Goal: Check status: Check status

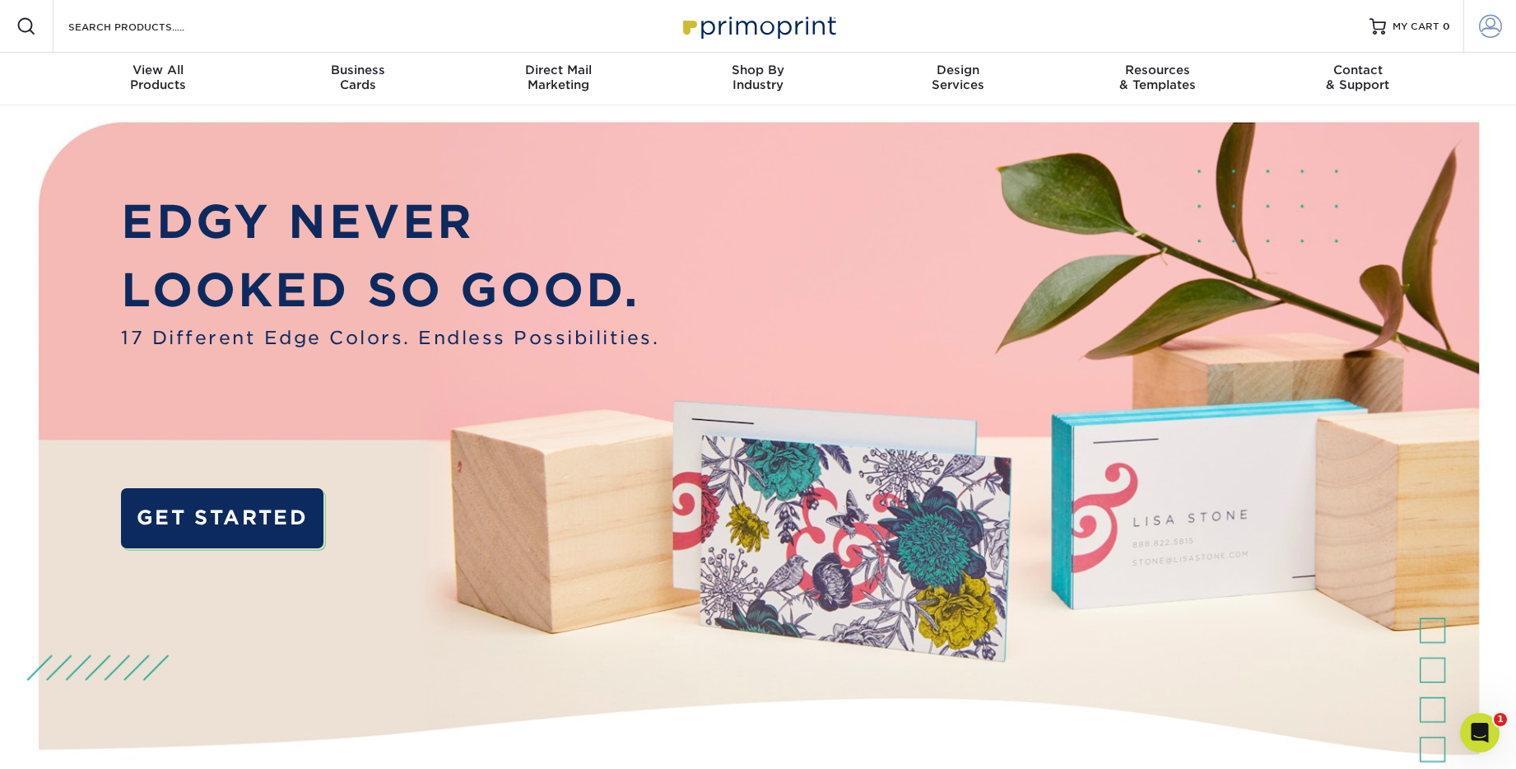
click at [1495, 23] on span at bounding box center [1490, 26] width 23 height 23
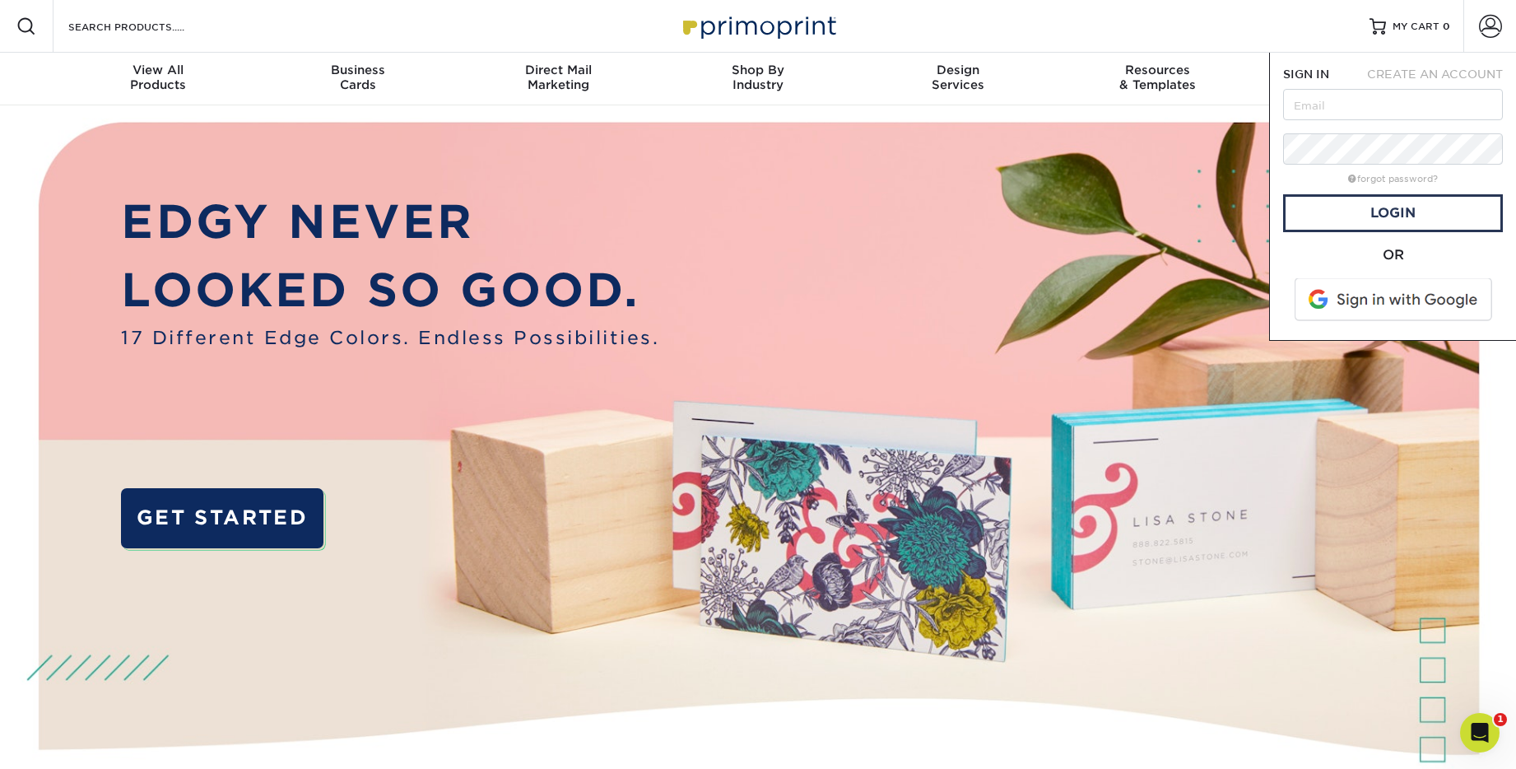
click at [1368, 306] on span at bounding box center [1395, 299] width 210 height 43
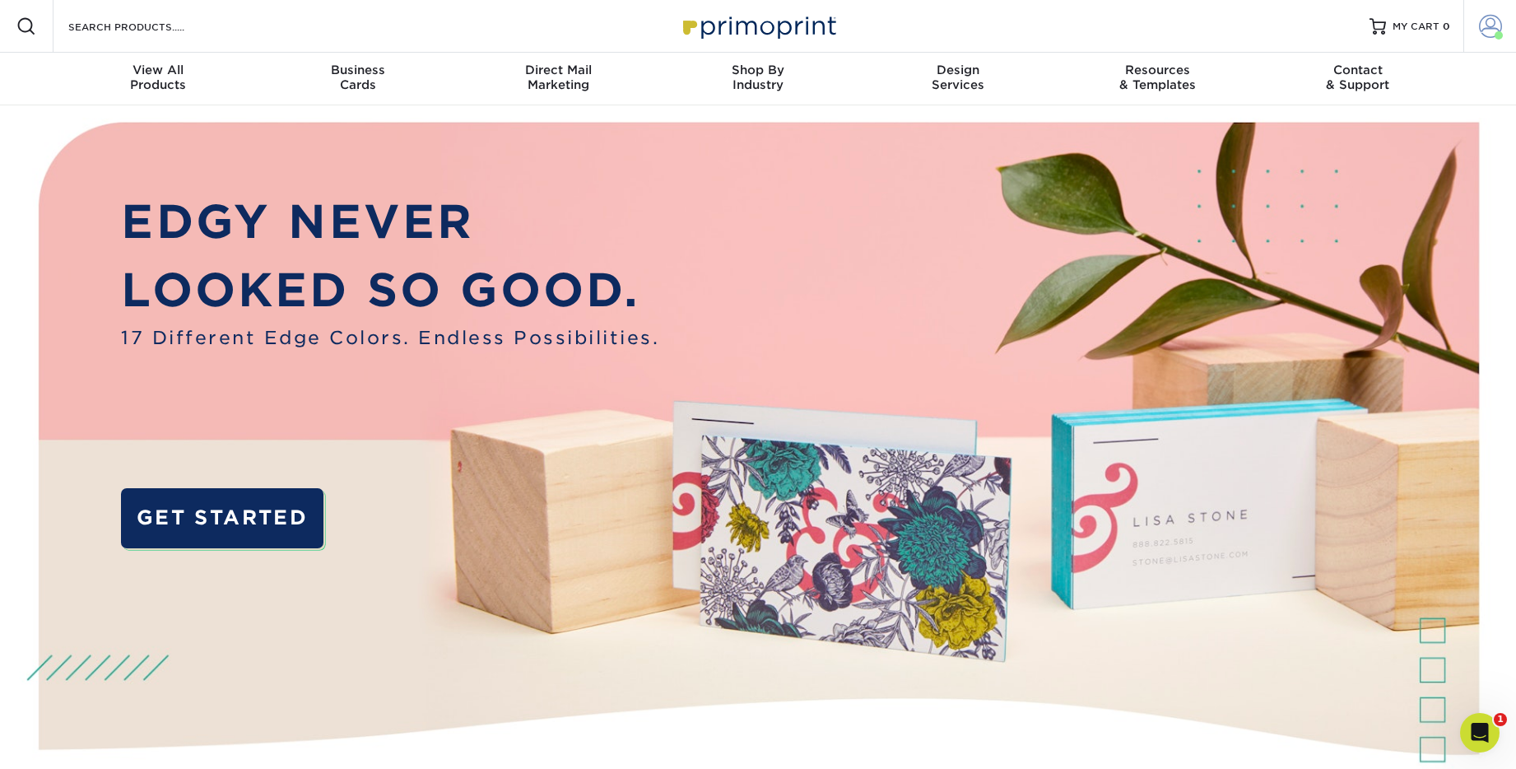
click at [1492, 21] on span at bounding box center [1490, 26] width 23 height 23
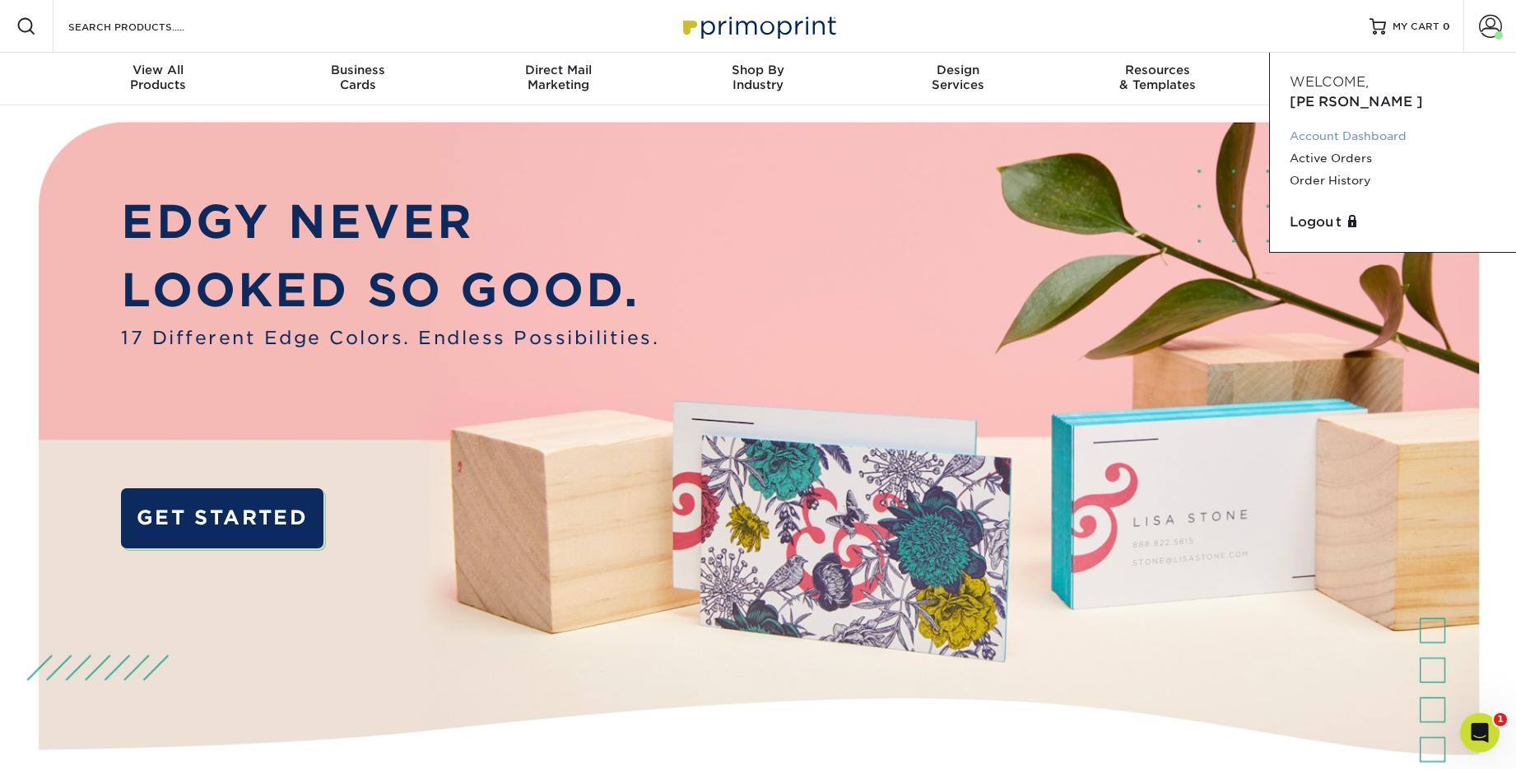
click at [1348, 125] on link "Account Dashboard" at bounding box center [1393, 136] width 207 height 22
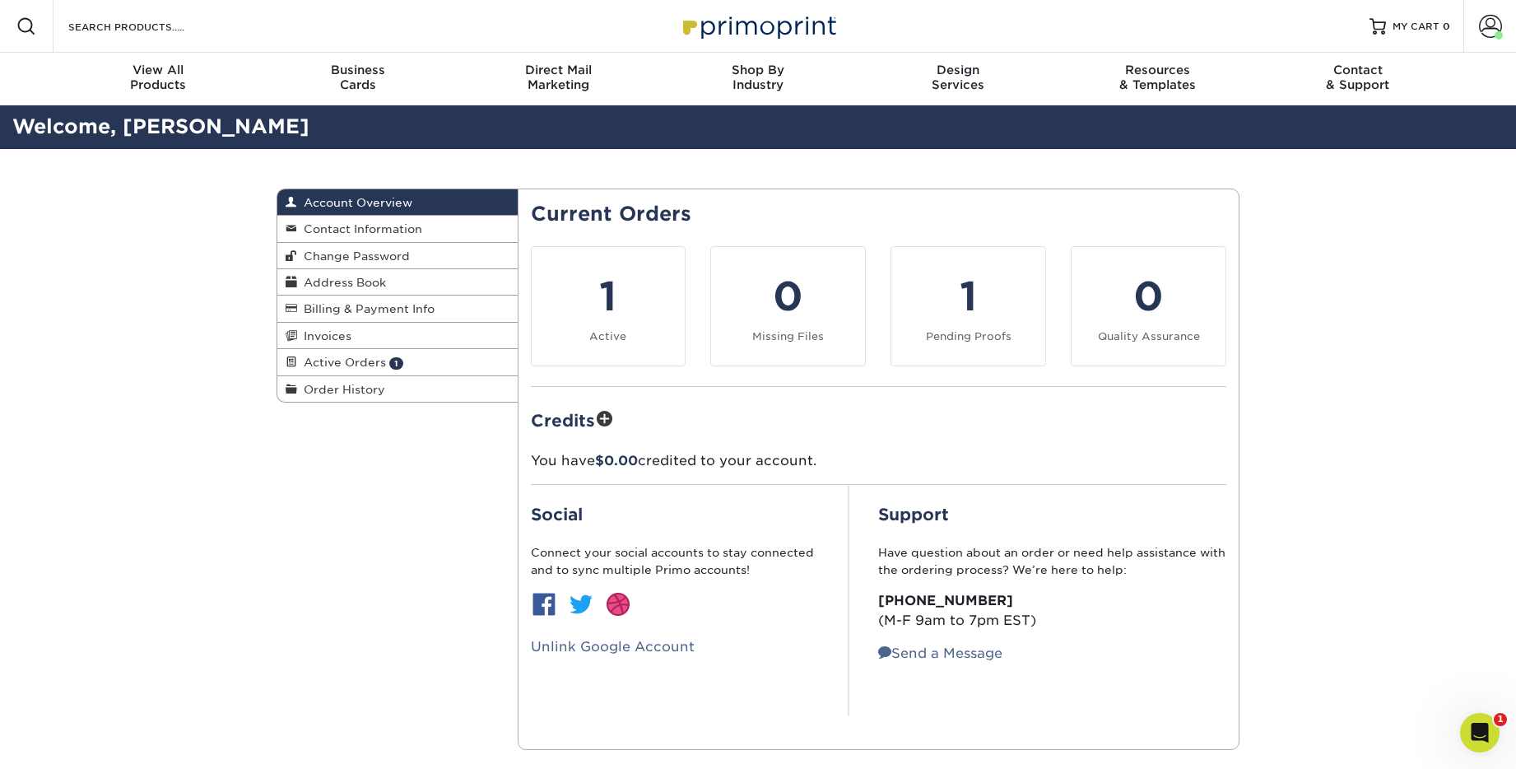
scroll to position [10, 0]
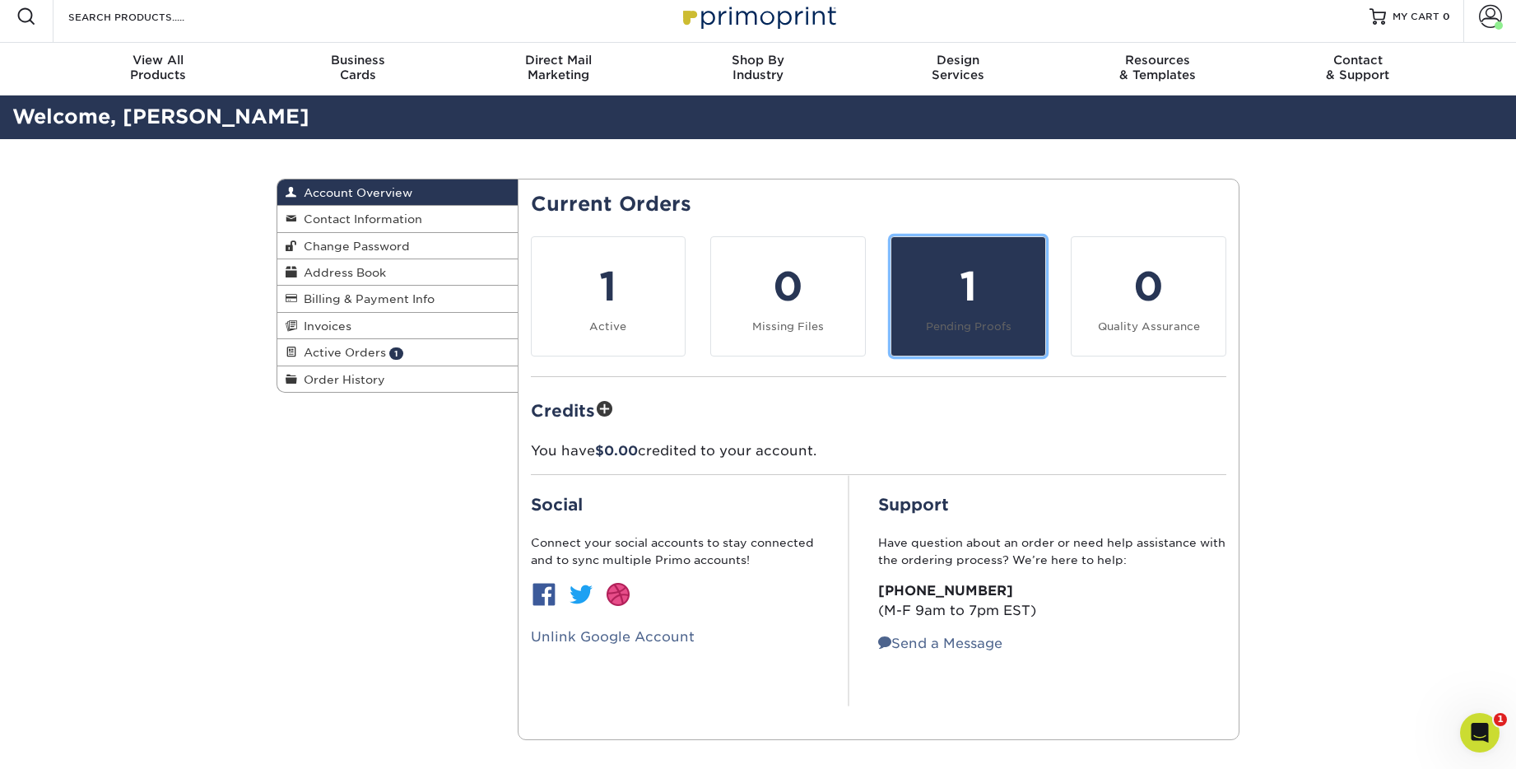
click at [974, 307] on div "1" at bounding box center [968, 286] width 134 height 59
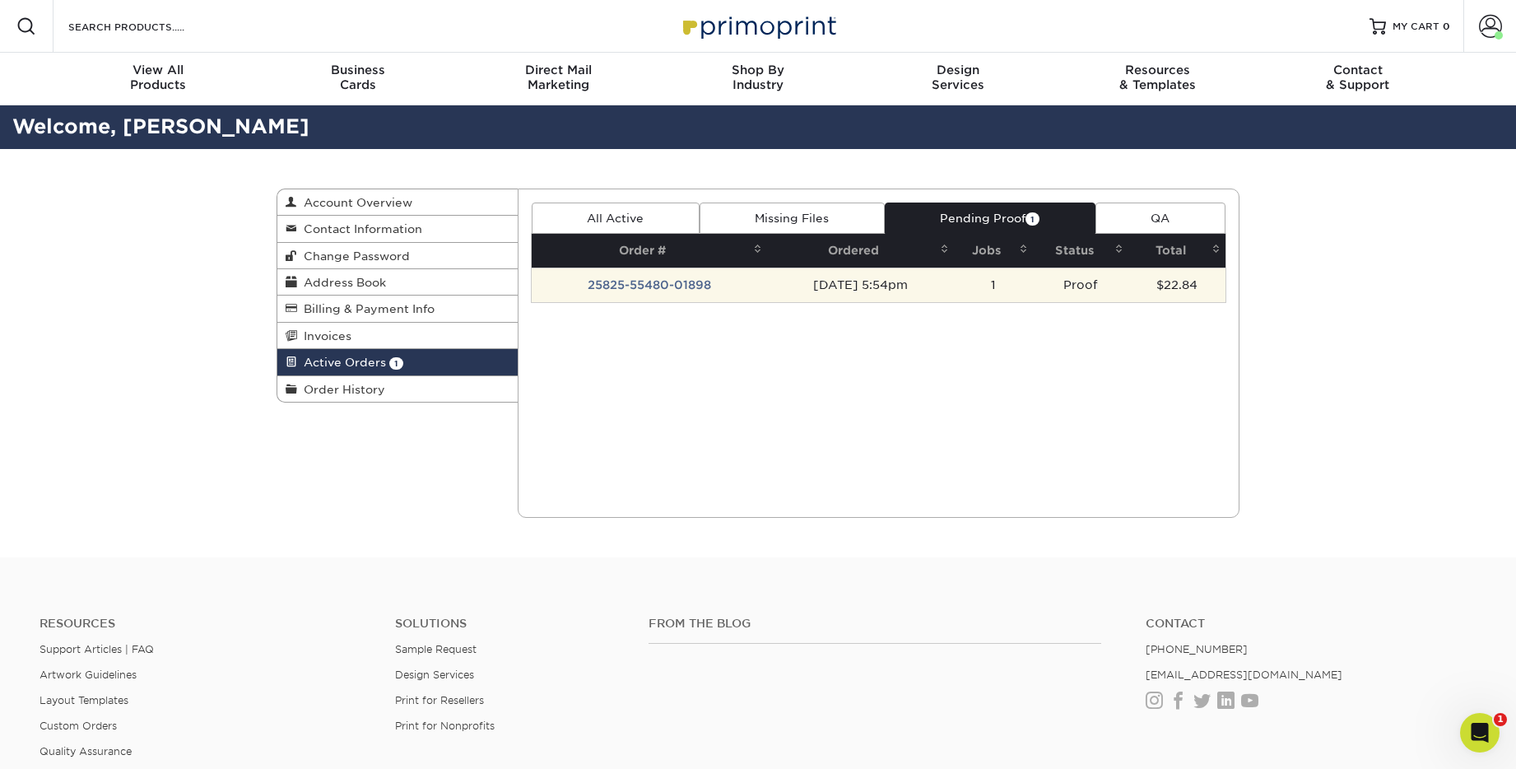
click at [868, 284] on td "08/25/2025 5:54pm" at bounding box center [860, 285] width 187 height 35
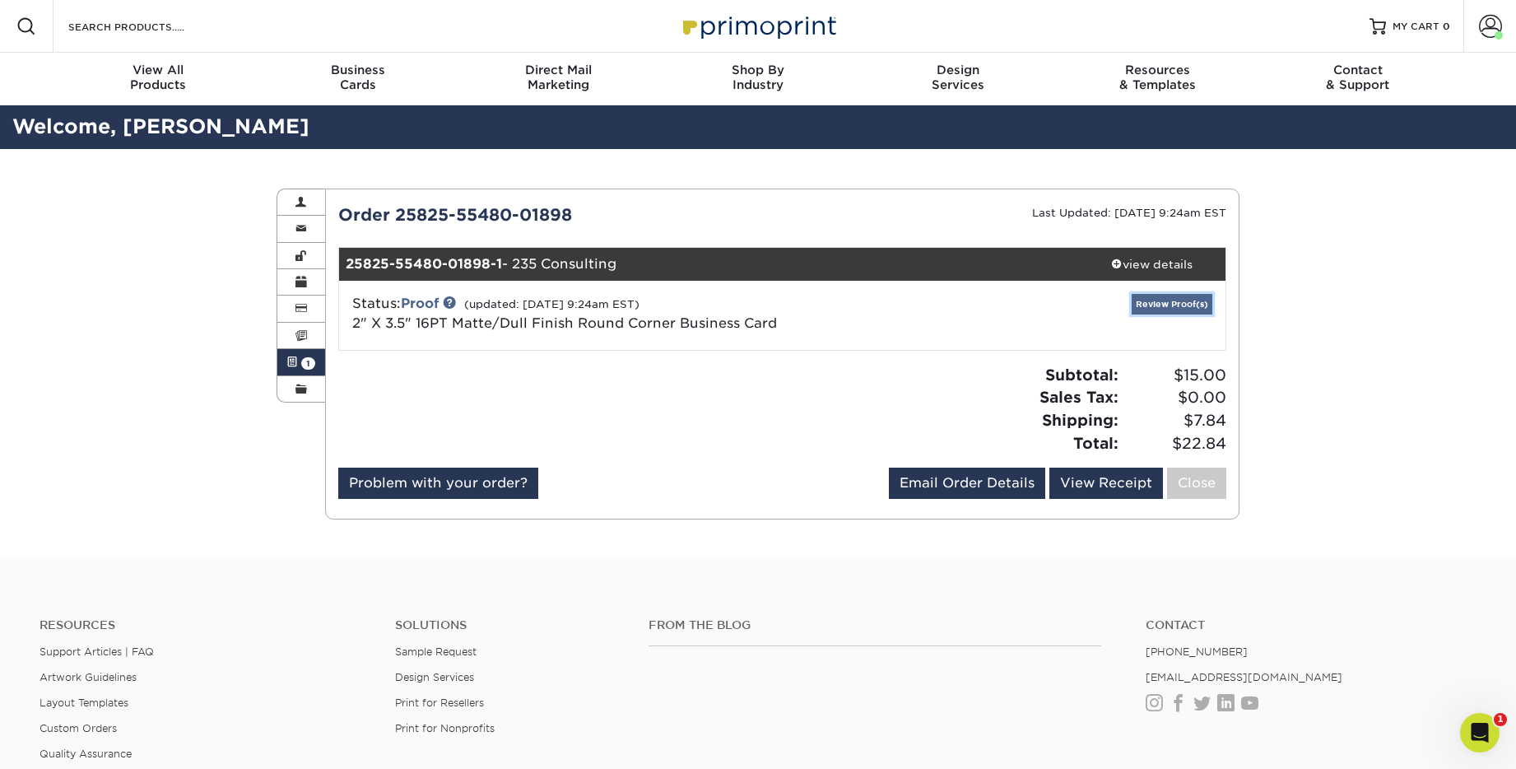
click at [1175, 309] on link "Review Proof(s)" at bounding box center [1172, 304] width 81 height 21
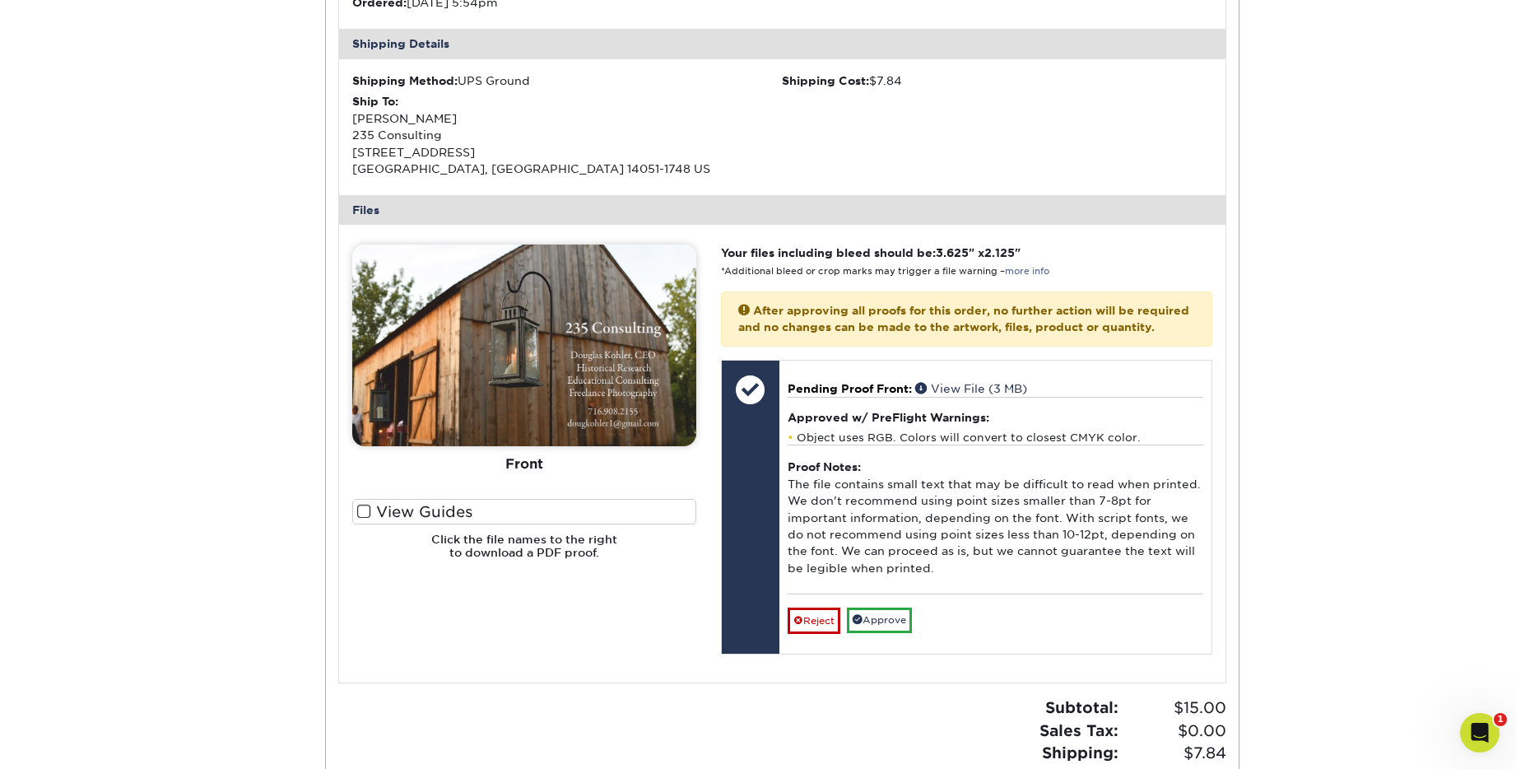
scroll to position [509, 0]
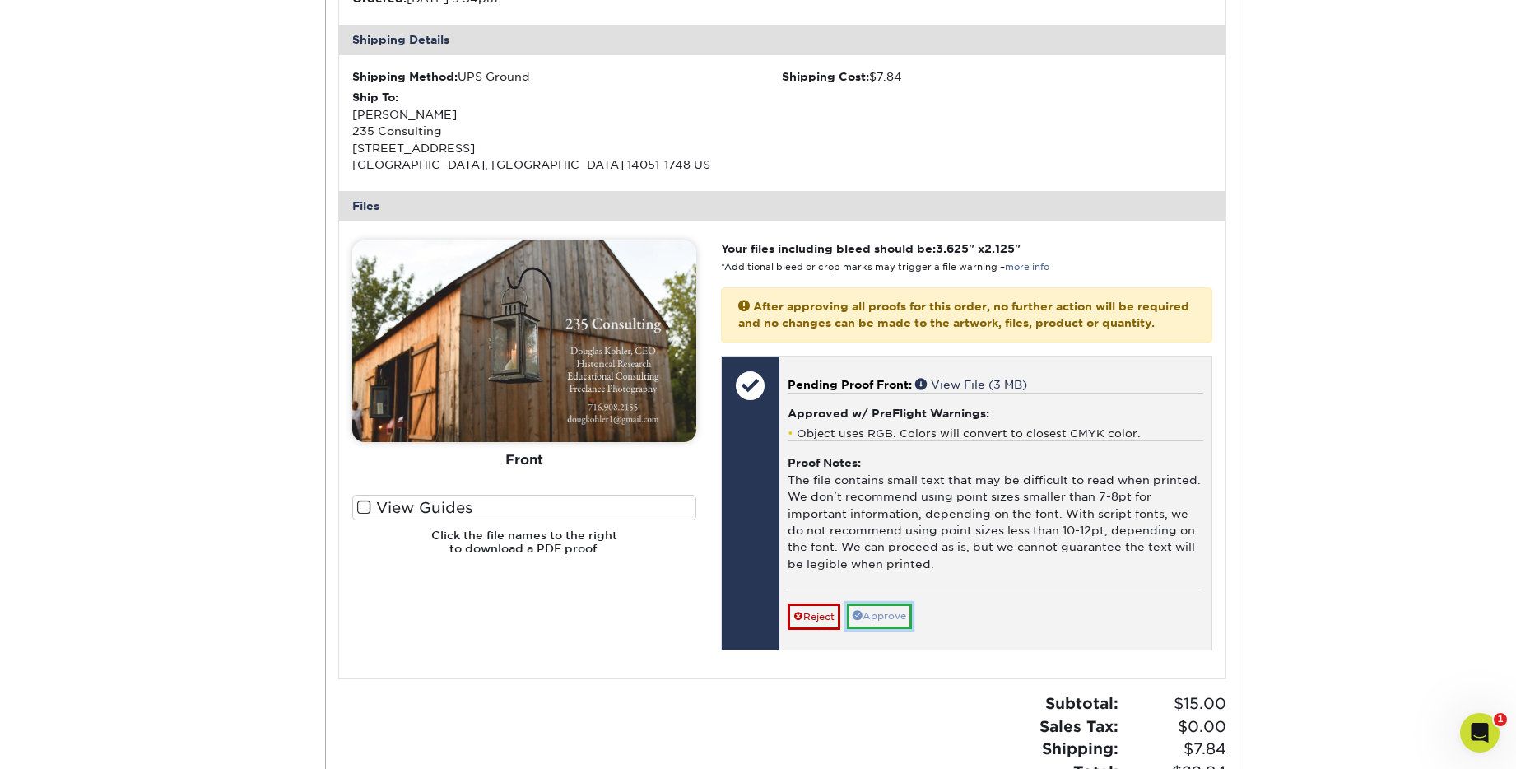
click at [887, 628] on link "Approve" at bounding box center [879, 616] width 65 height 26
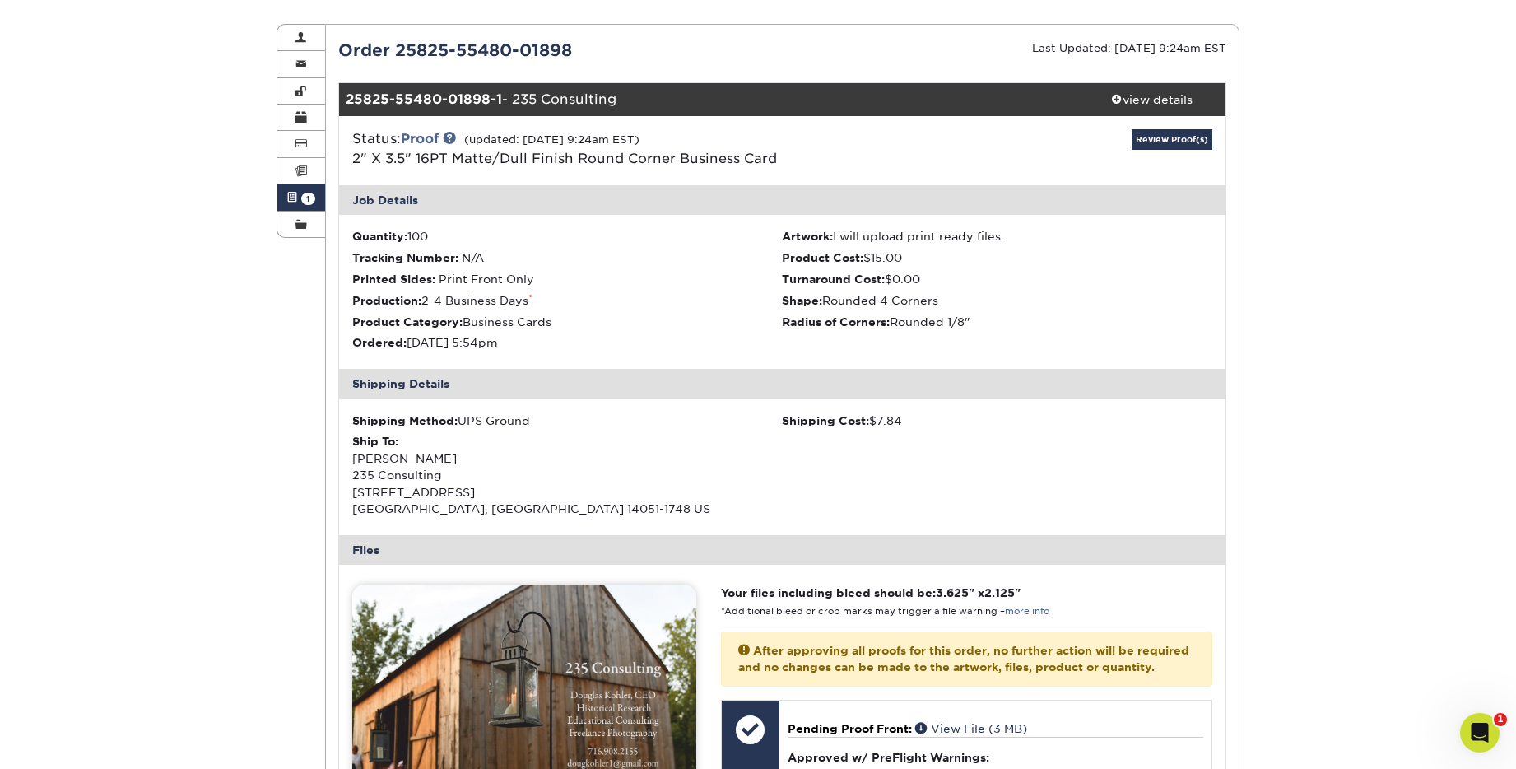
scroll to position [0, 0]
